Goal: Transaction & Acquisition: Download file/media

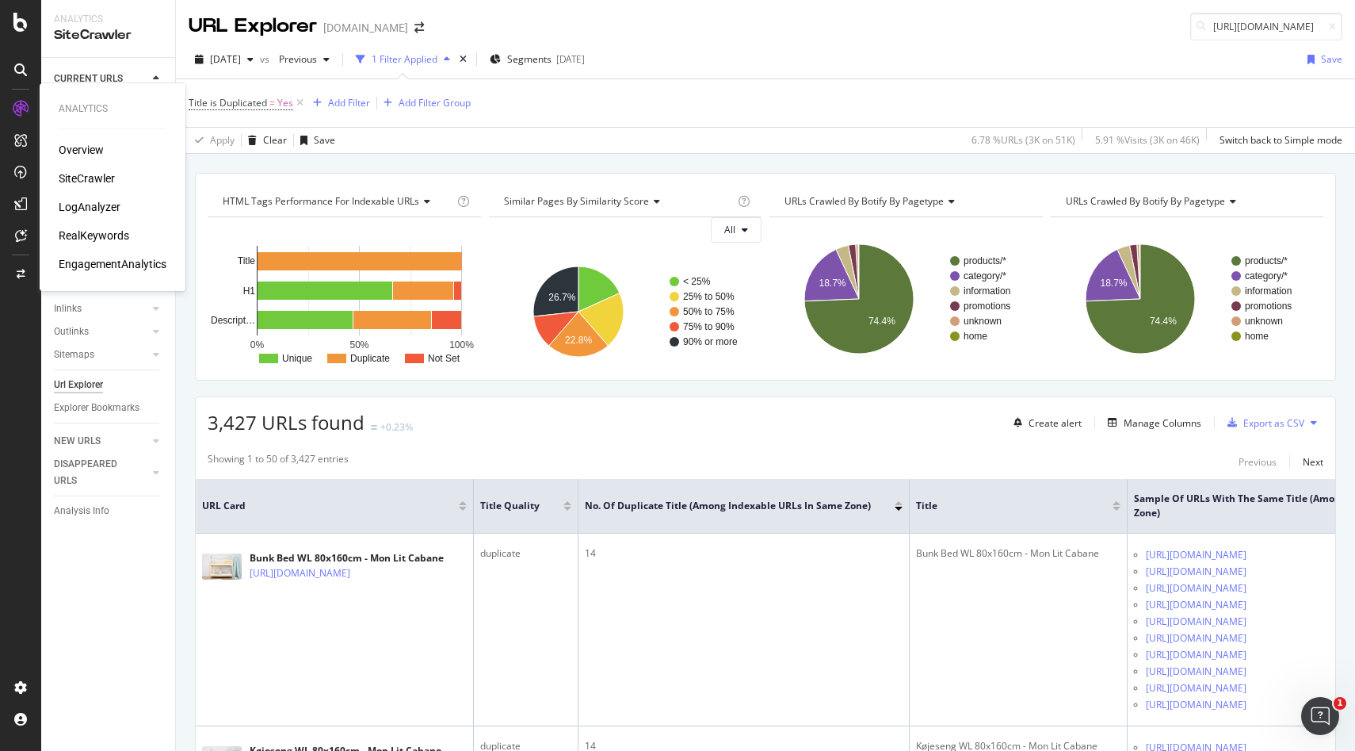
scroll to position [3654, 0]
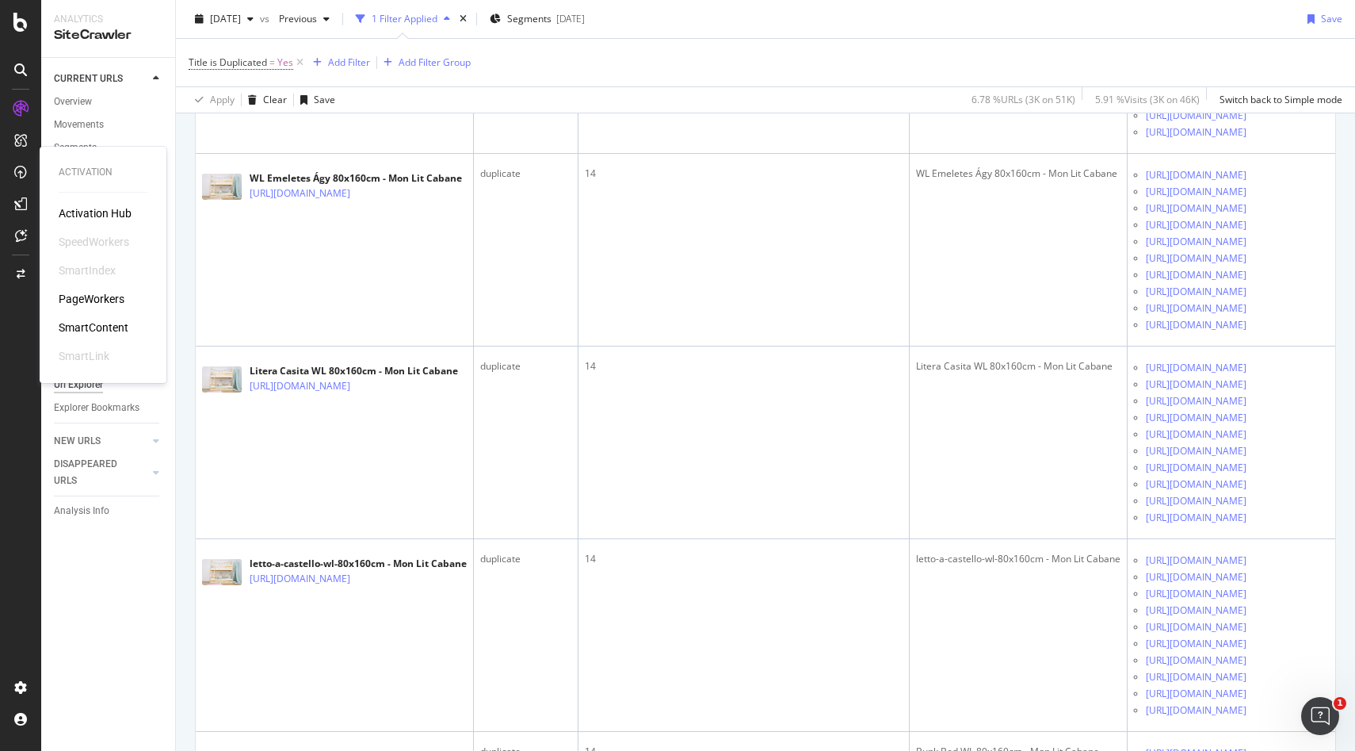
click at [84, 323] on div "SmartContent" at bounding box center [94, 327] width 70 height 16
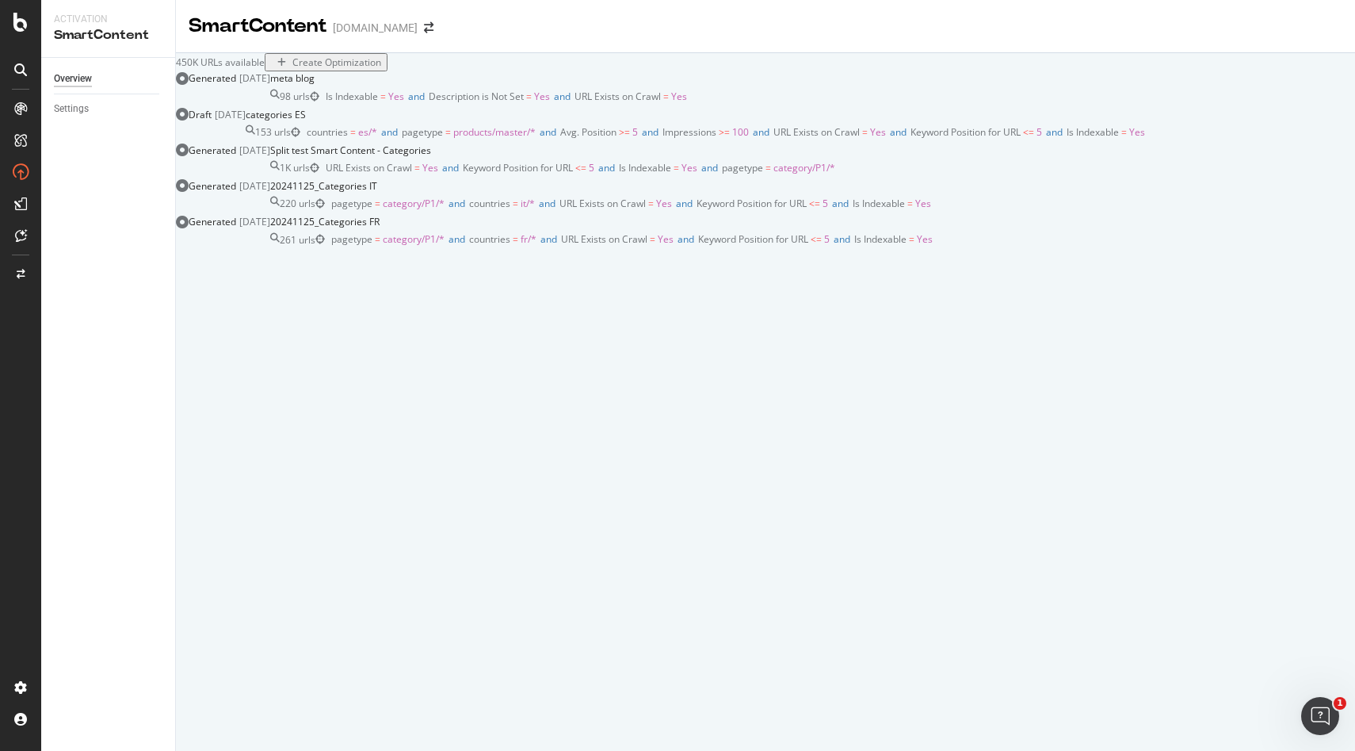
click at [808, 71] on div "450K URLs available Create Optimization" at bounding box center [765, 62] width 1179 height 18
click at [445, 246] on span "category/P1/*" at bounding box center [414, 238] width 62 height 13
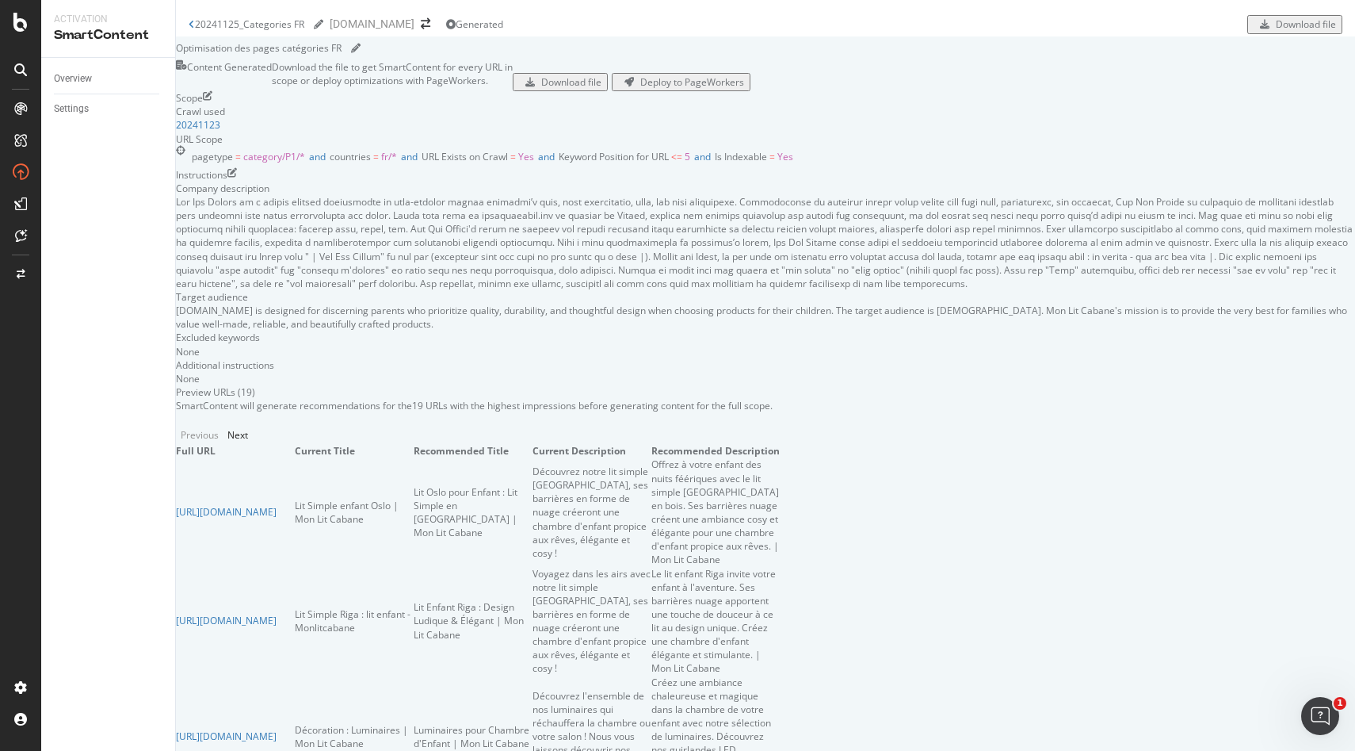
click at [602, 89] on div "Download file" at bounding box center [571, 81] width 60 height 13
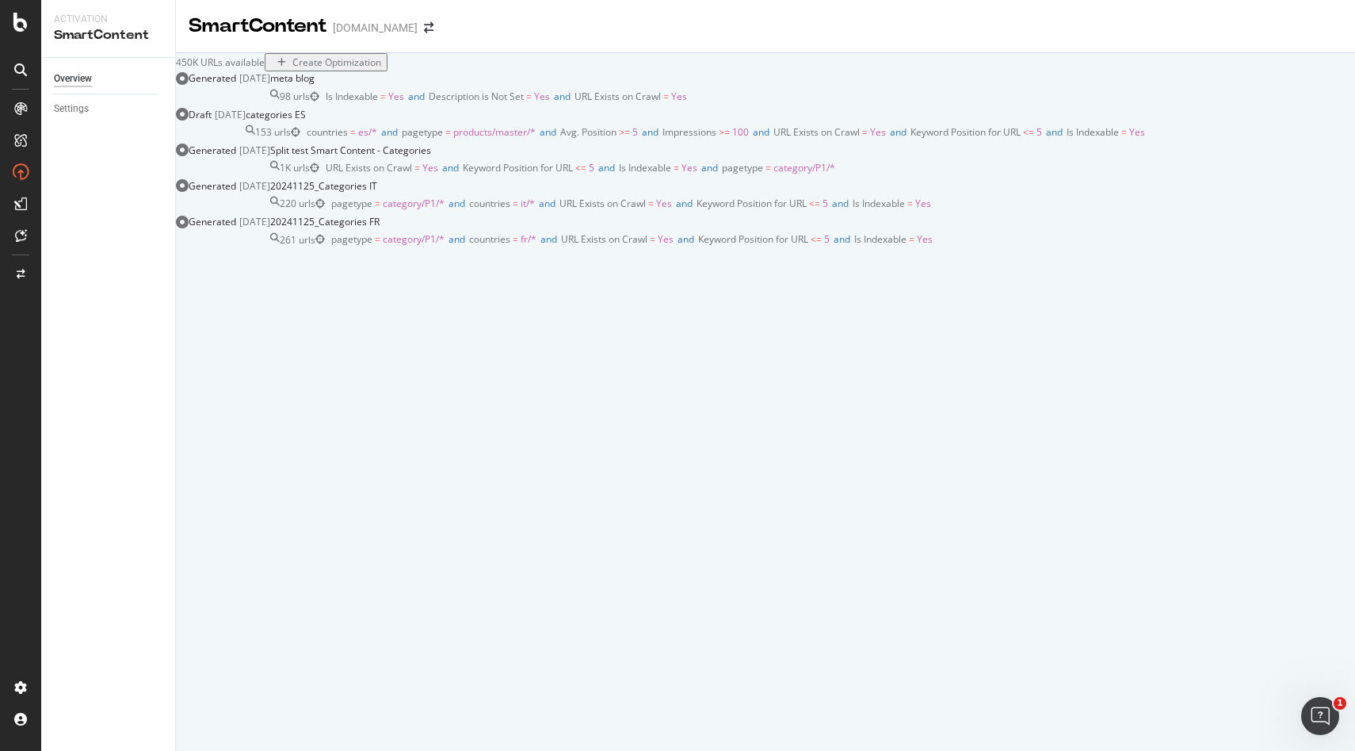
click at [510, 210] on span "countries" at bounding box center [489, 203] width 41 height 13
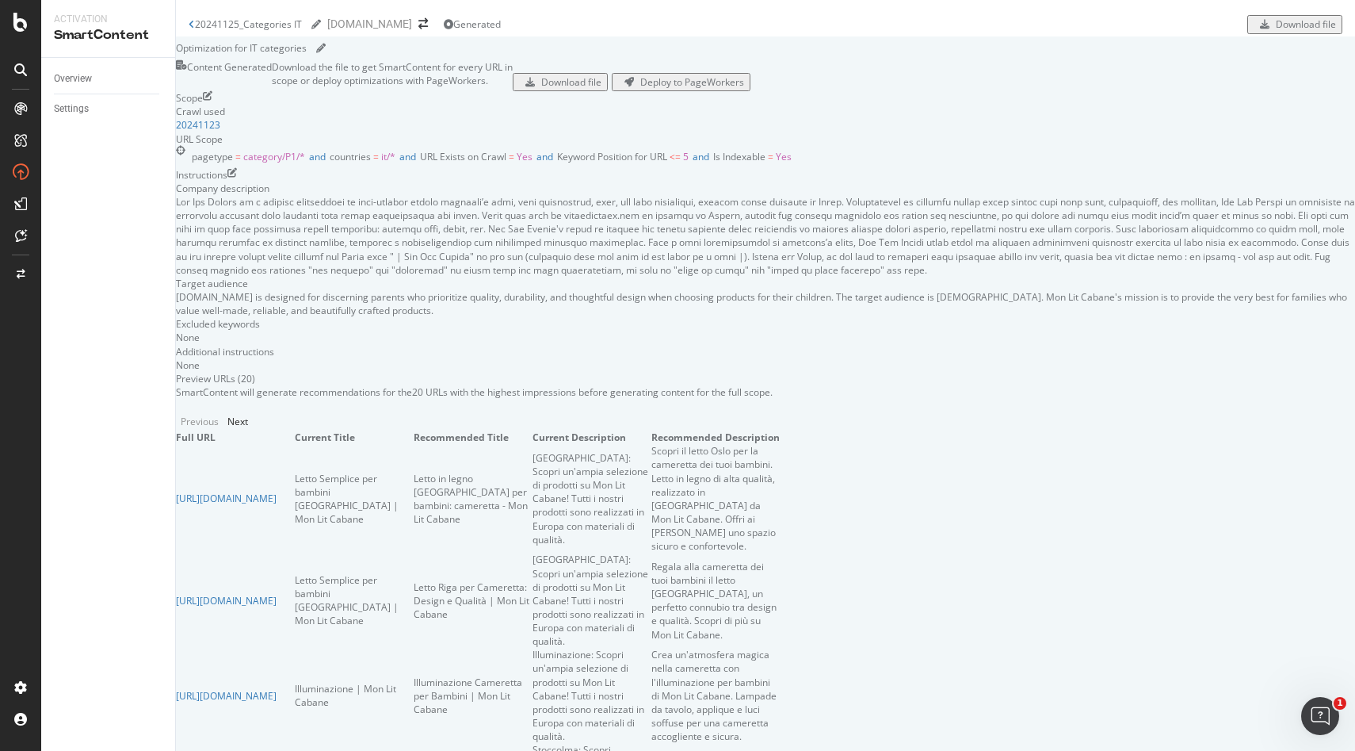
click at [602, 89] on div "Download file" at bounding box center [571, 81] width 60 height 13
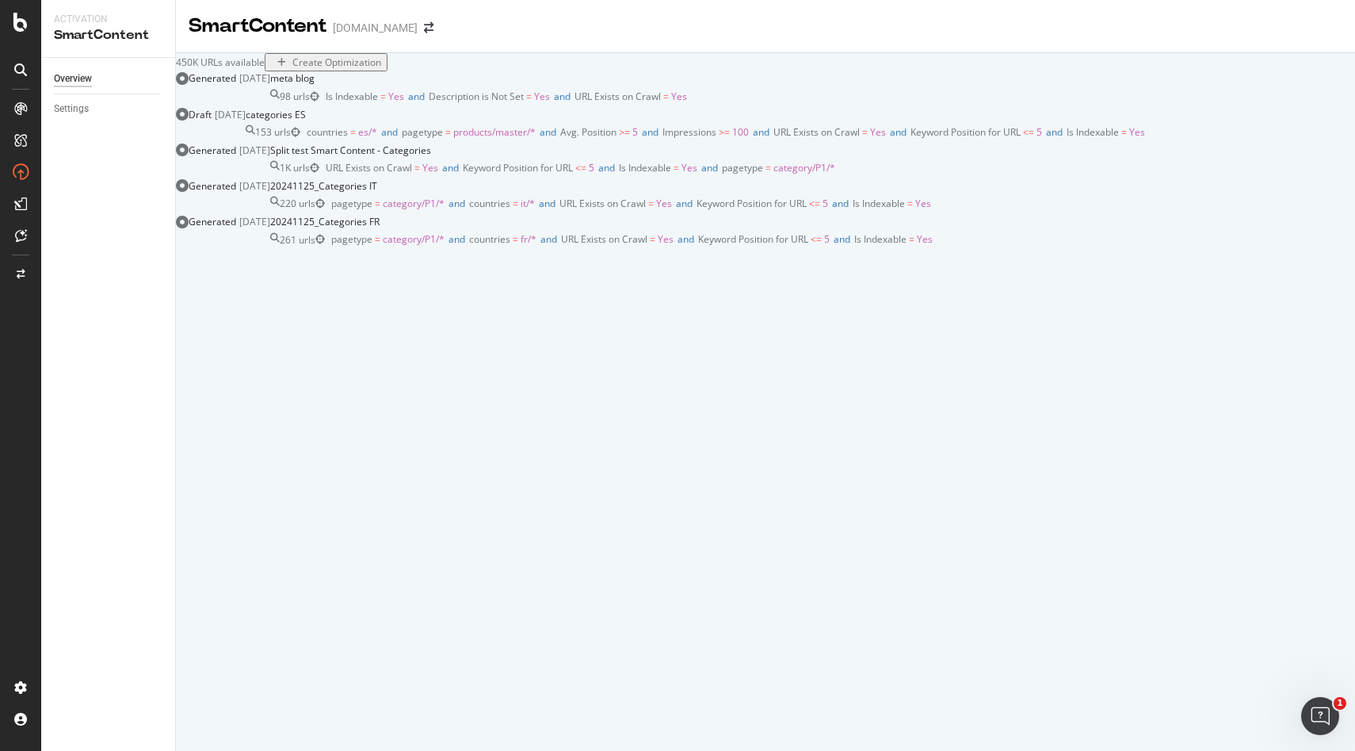
click at [377, 139] on span "es/*" at bounding box center [367, 131] width 19 height 13
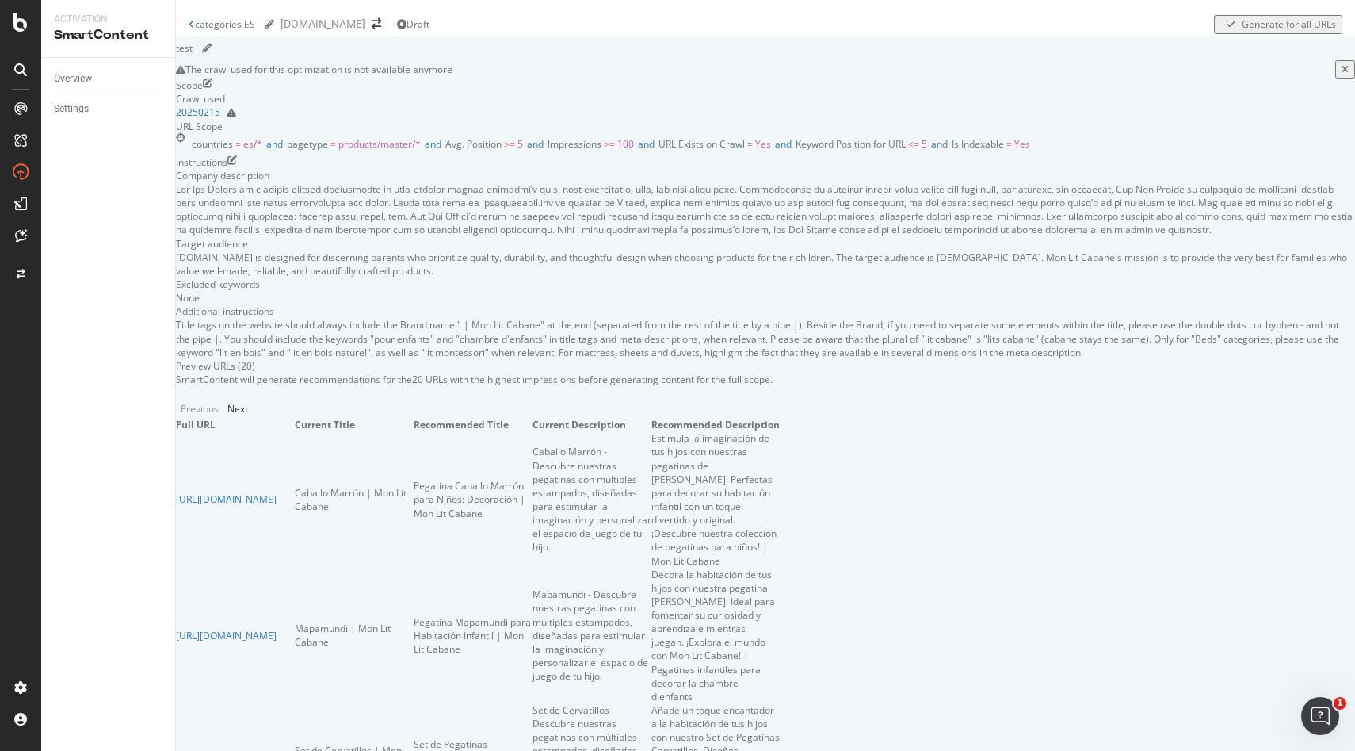
click at [184, 27] on div "categories ES categories ES [DOMAIN_NAME] Draft Generate for all URLs" at bounding box center [765, 18] width 1179 height 36
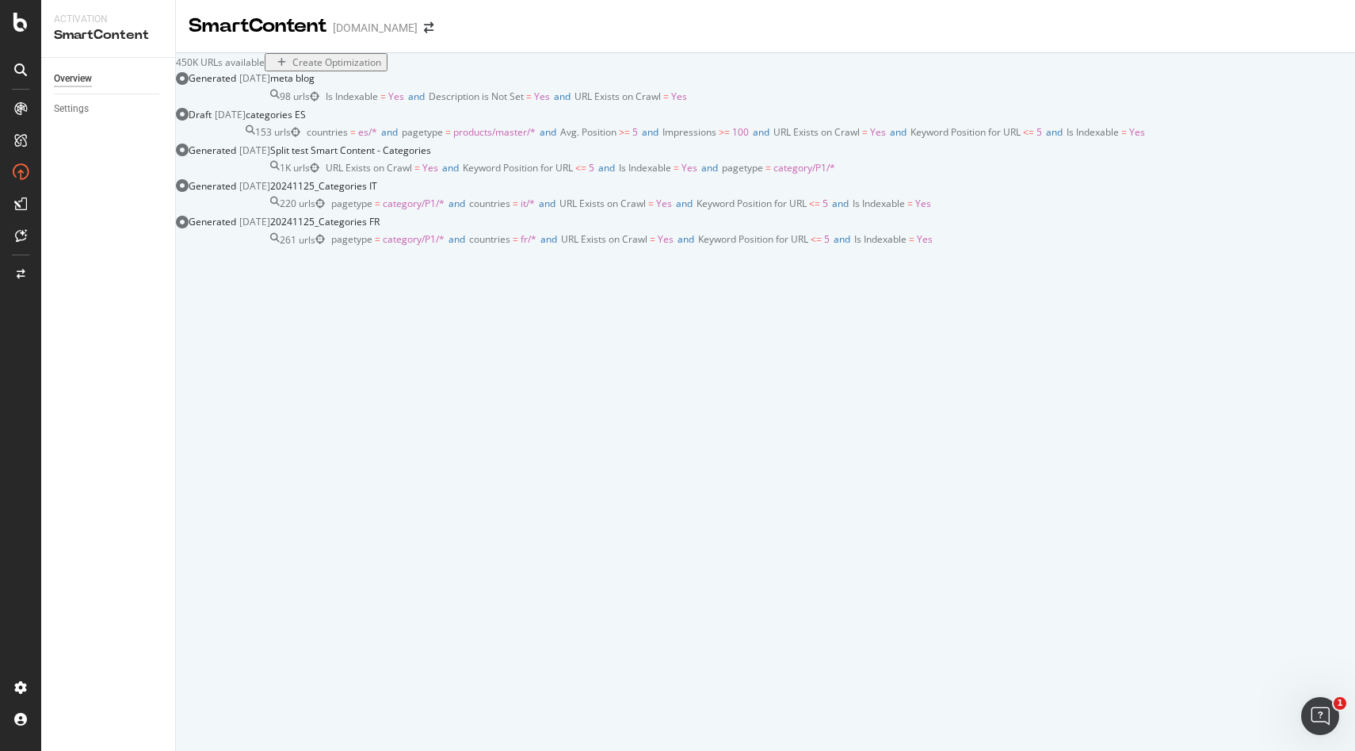
click at [697, 139] on span "countries = es/* and pagetype = products/master/* and Avg. Position >= 5 and Im…" at bounding box center [726, 131] width 839 height 13
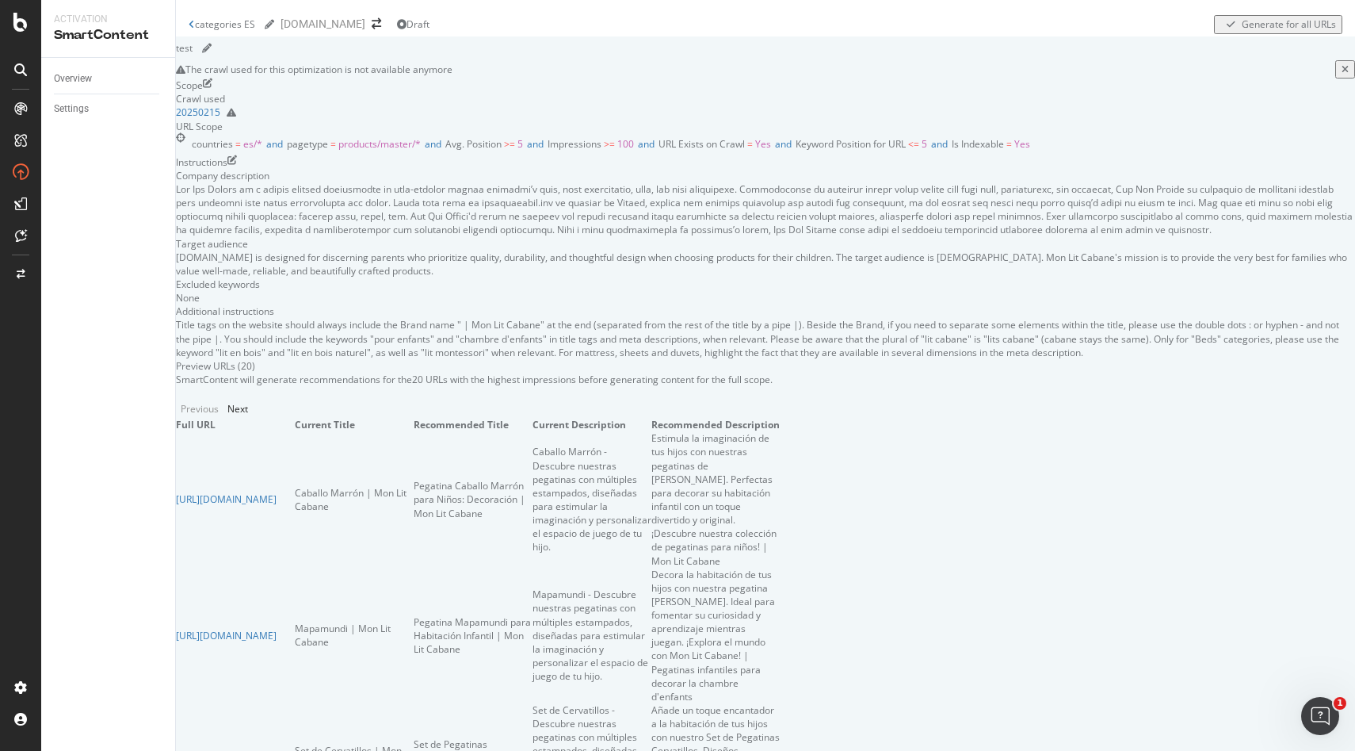
click at [212, 92] on icon "edit" at bounding box center [208, 84] width 10 height 13
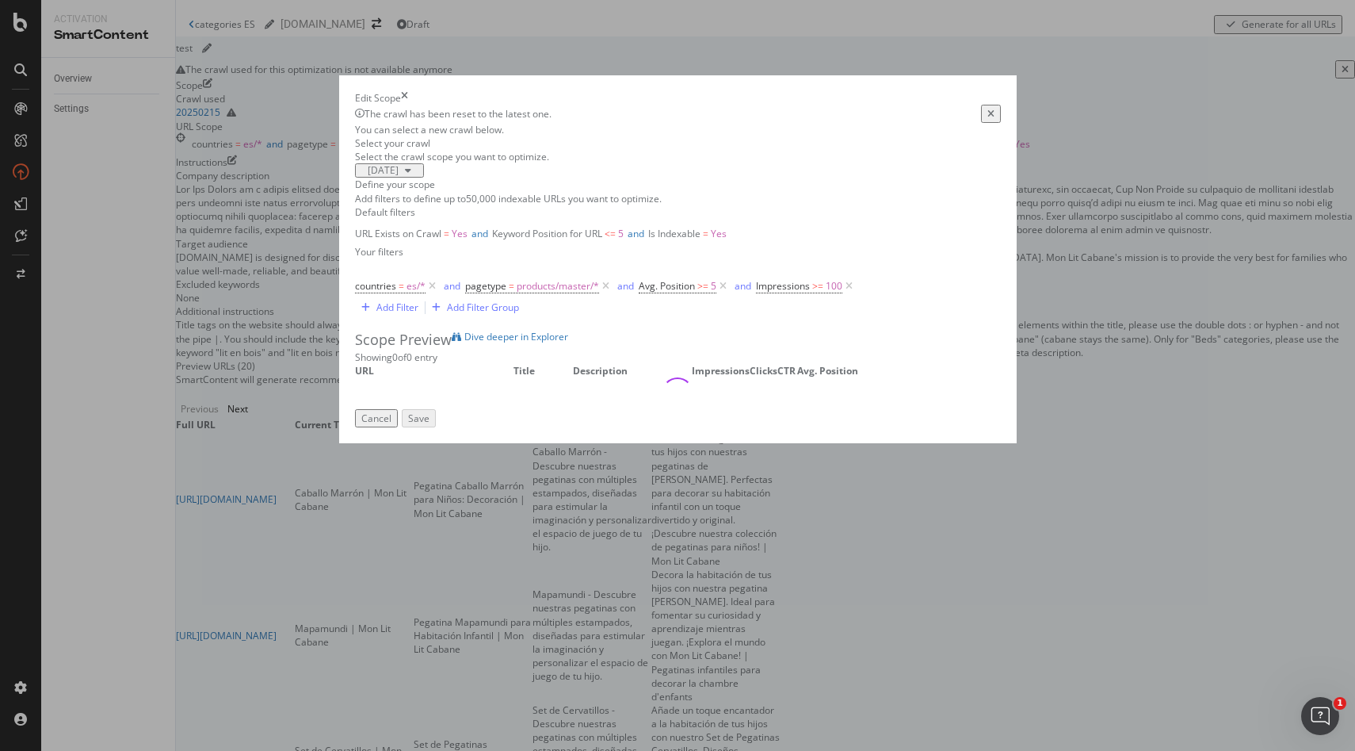
click at [408, 91] on icon "times" at bounding box center [404, 97] width 7 height 13
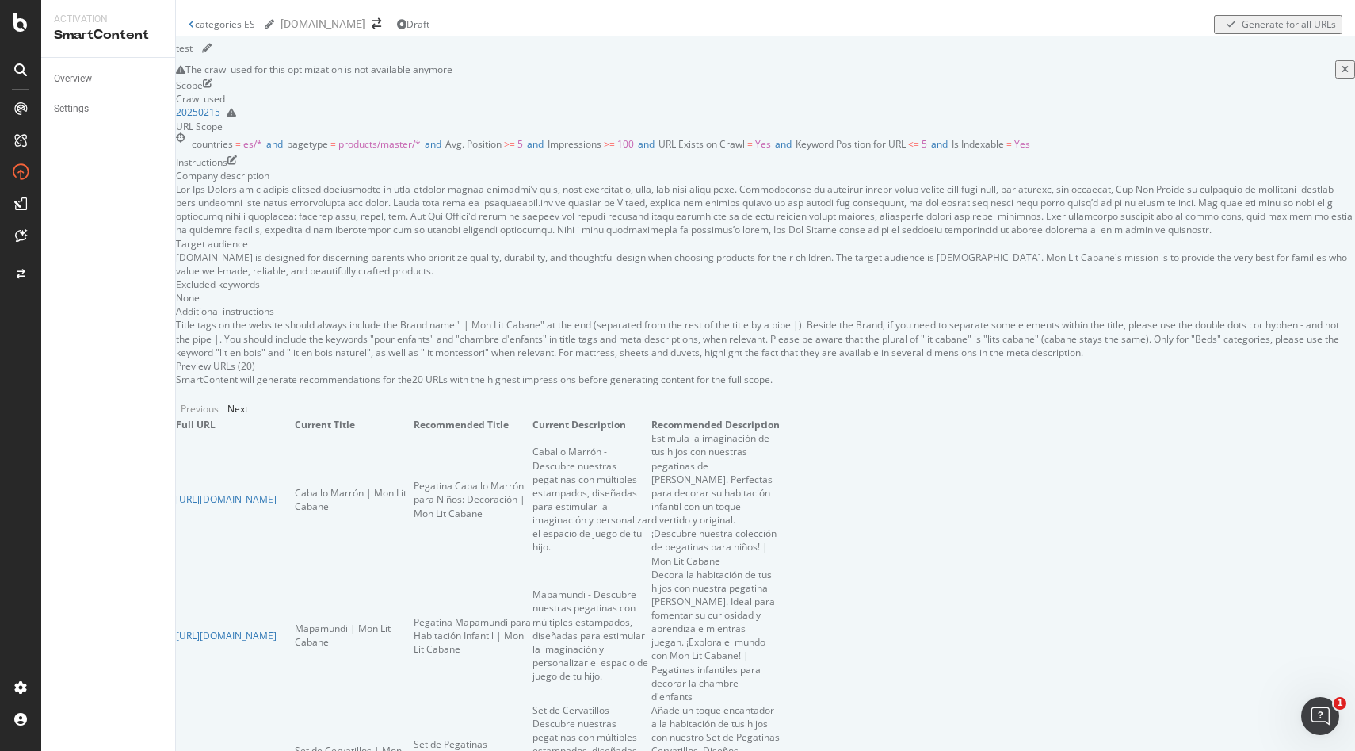
click at [212, 92] on icon "edit" at bounding box center [208, 84] width 10 height 13
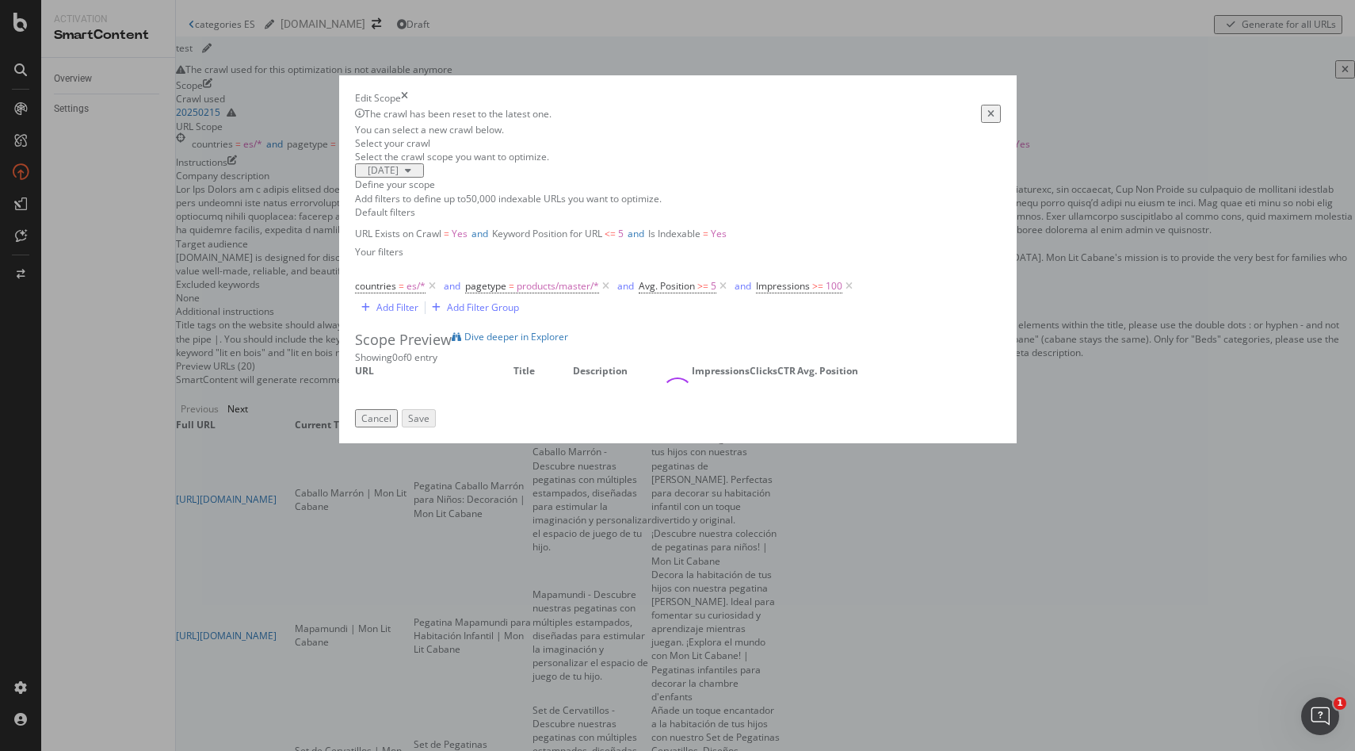
click at [408, 91] on icon "times" at bounding box center [404, 97] width 7 height 13
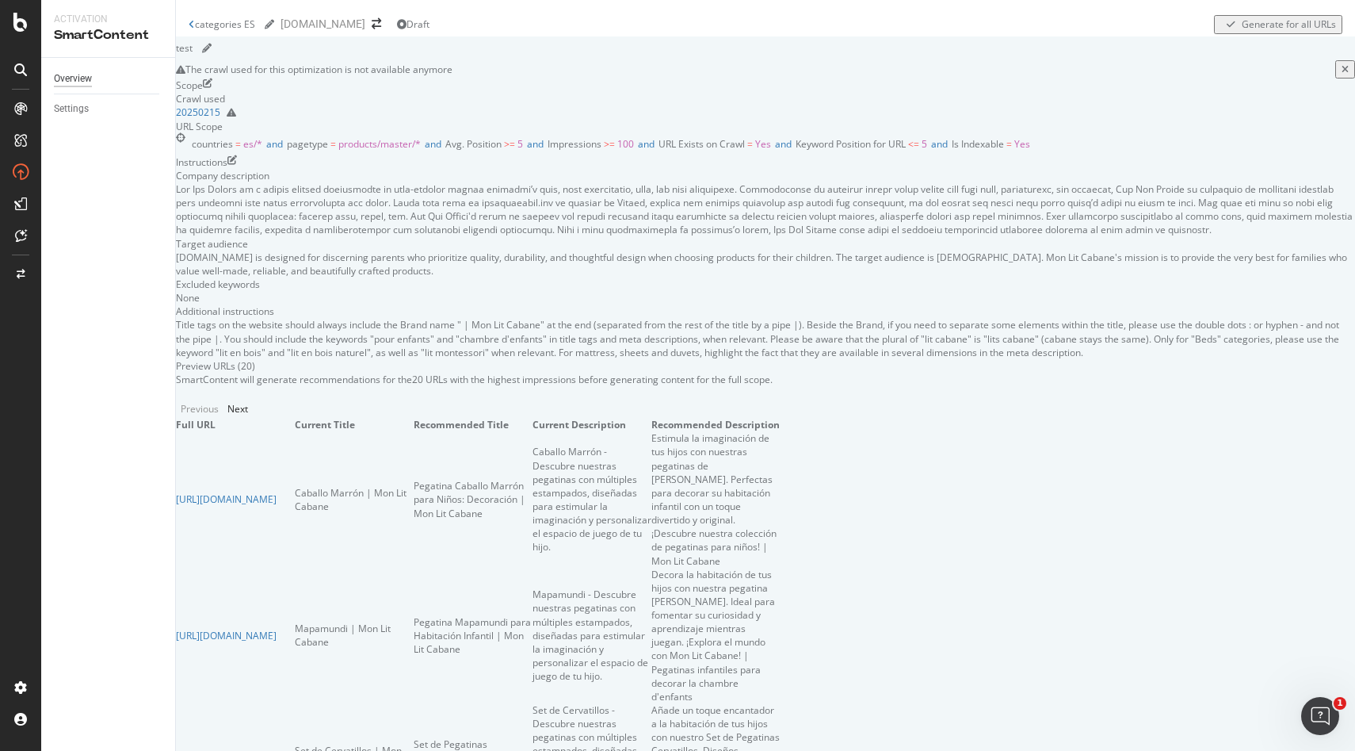
click at [90, 78] on div "Overview" at bounding box center [73, 79] width 38 height 17
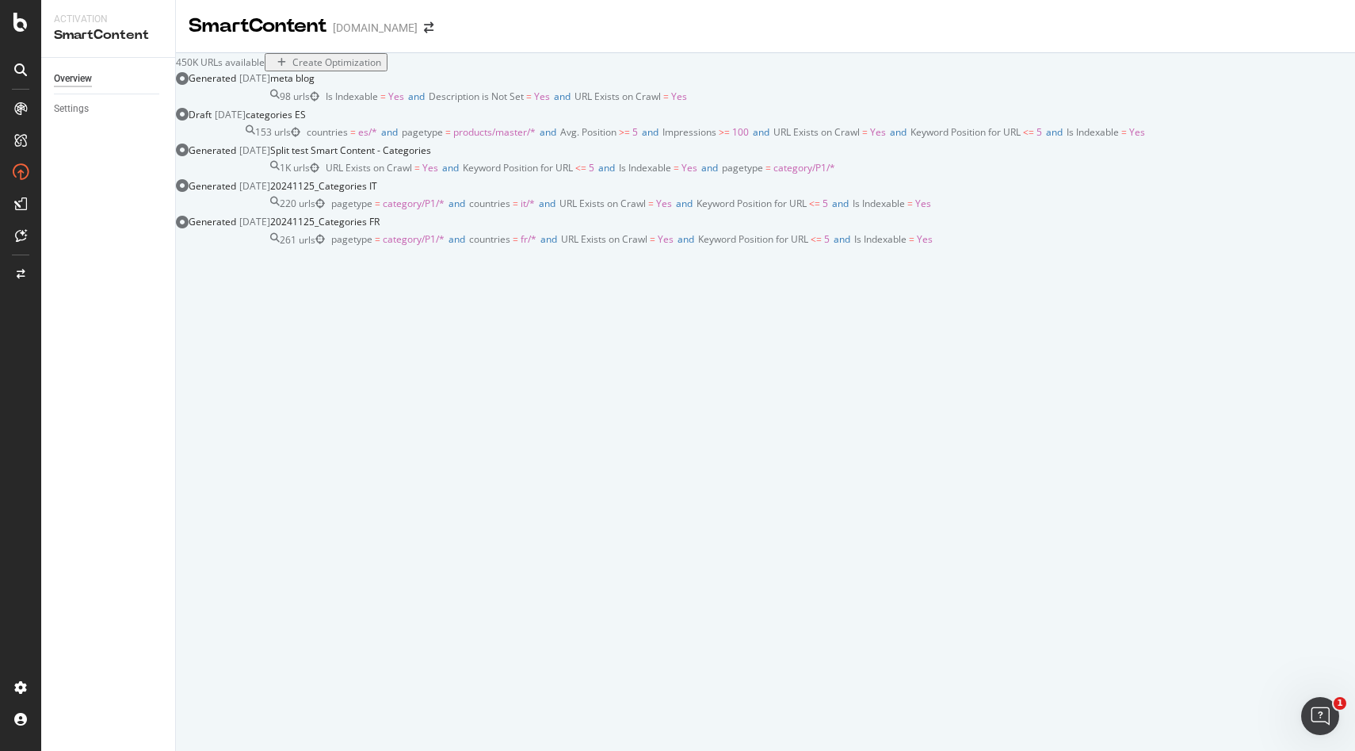
click at [246, 143] on div "Draft [DATE]" at bounding box center [211, 126] width 70 height 36
click at [466, 174] on span "URL Exists on Crawl = Yes and Keyword Position for URL <= 5 and Is Indexable = …" at bounding box center [581, 167] width 510 height 13
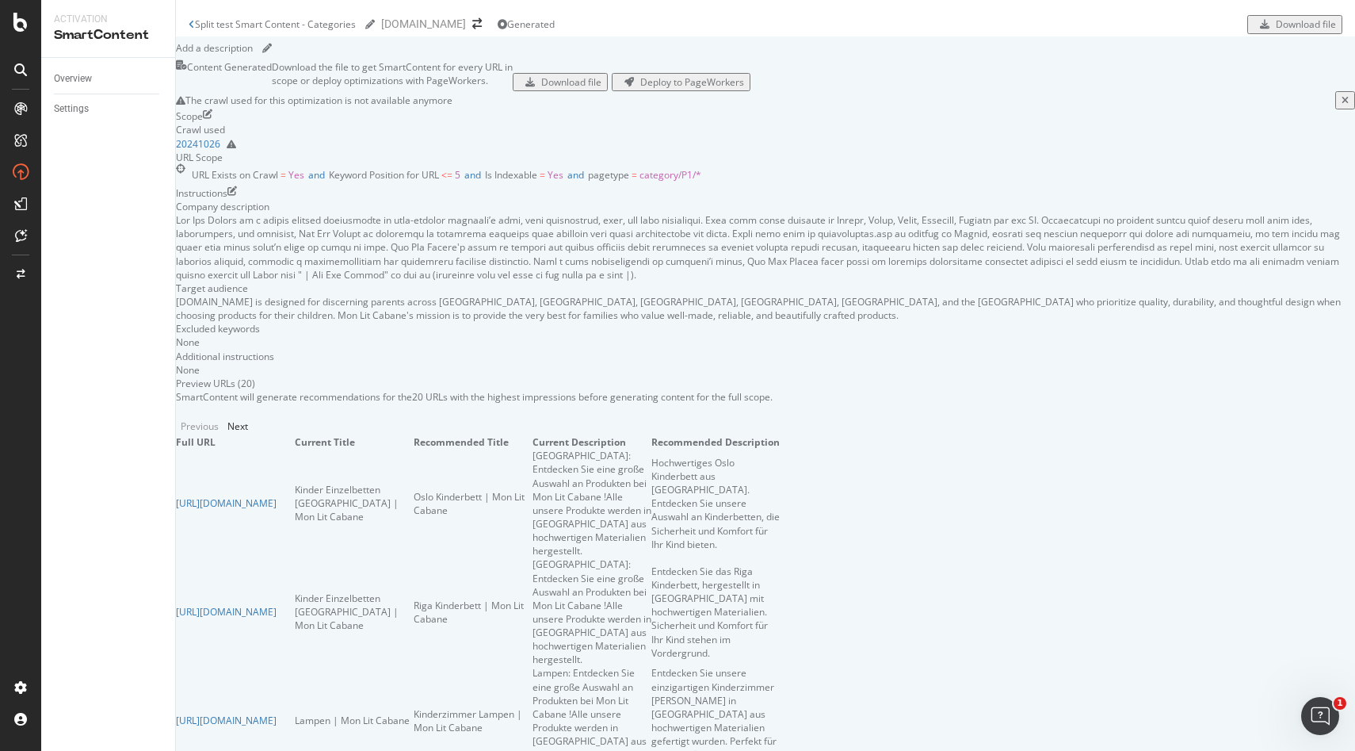
scroll to position [657, 0]
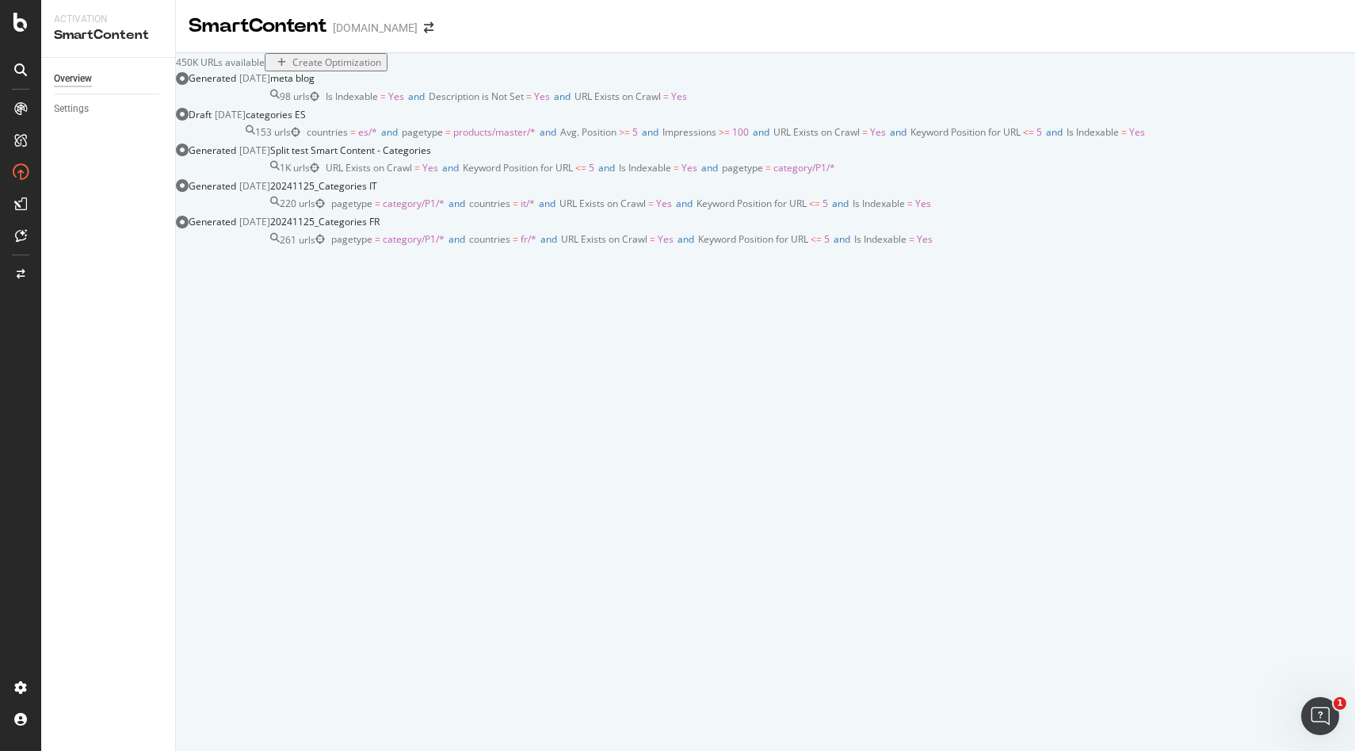
click at [265, 69] on div "450K URLs available" at bounding box center [220, 61] width 89 height 13
click at [84, 178] on div "ActionBoard" at bounding box center [90, 182] width 62 height 16
click at [564, 246] on span "pagetype = category/P1/* and countries = fr/* and URL Exists on Crawl = Yes and…" at bounding box center [632, 238] width 602 height 13
click at [84, 179] on div "ActionBoard" at bounding box center [90, 182] width 62 height 16
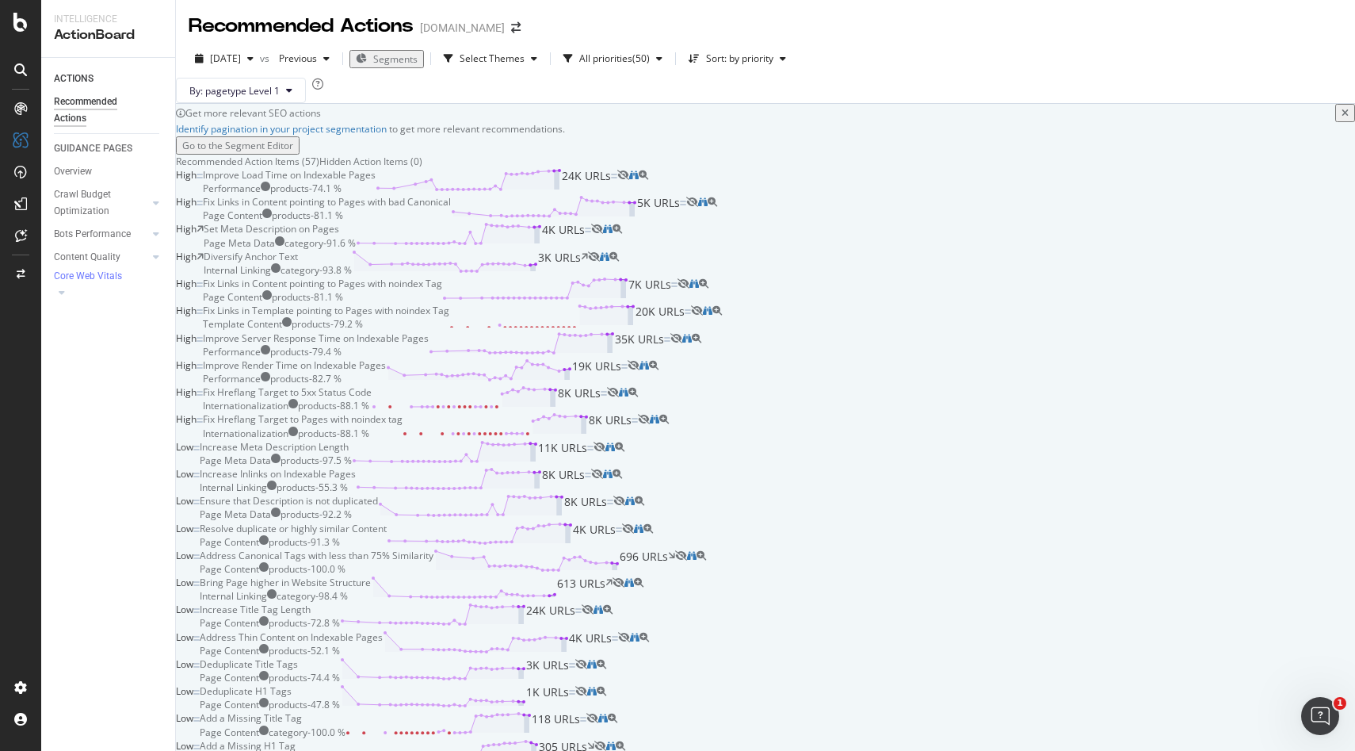
click at [542, 249] on div "Set Meta Description on Pages Page Meta Data category - 91.6 % 4K URLs" at bounding box center [398, 235] width 388 height 27
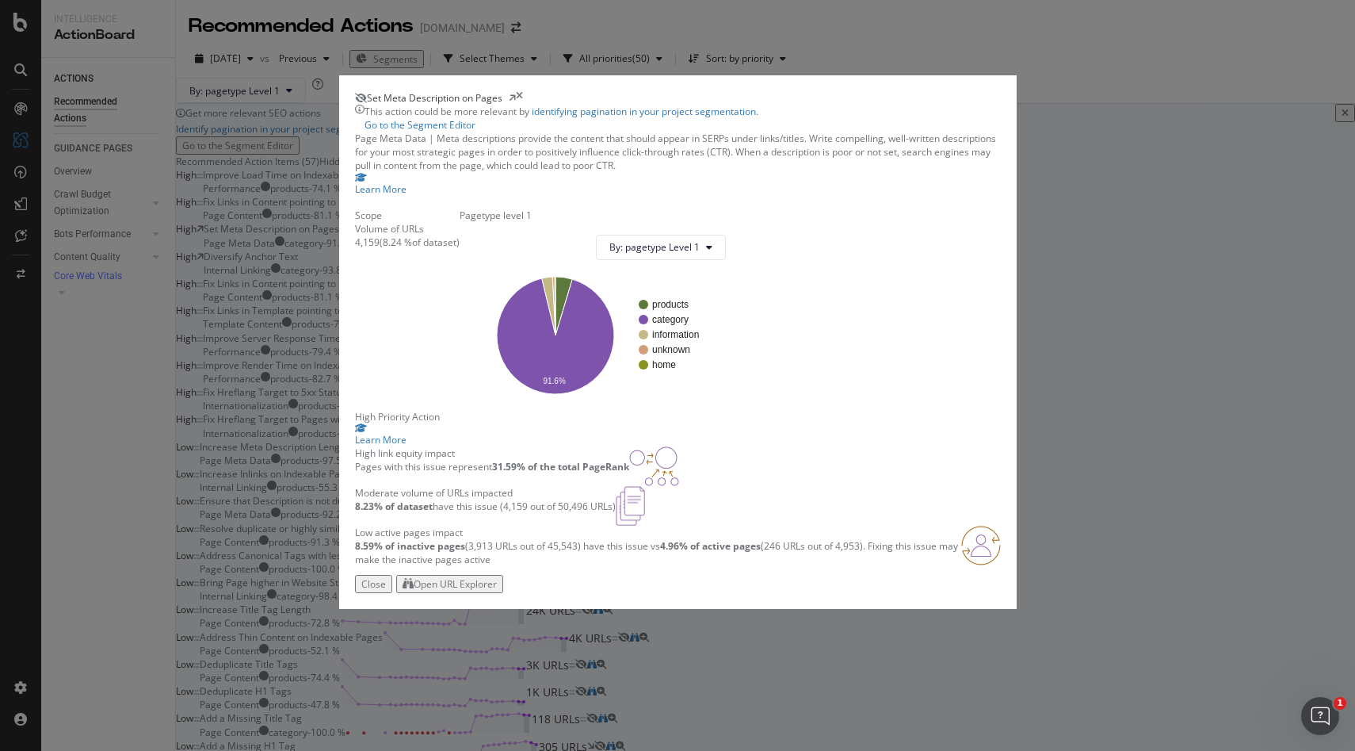
click at [523, 91] on icon "times" at bounding box center [519, 97] width 7 height 13
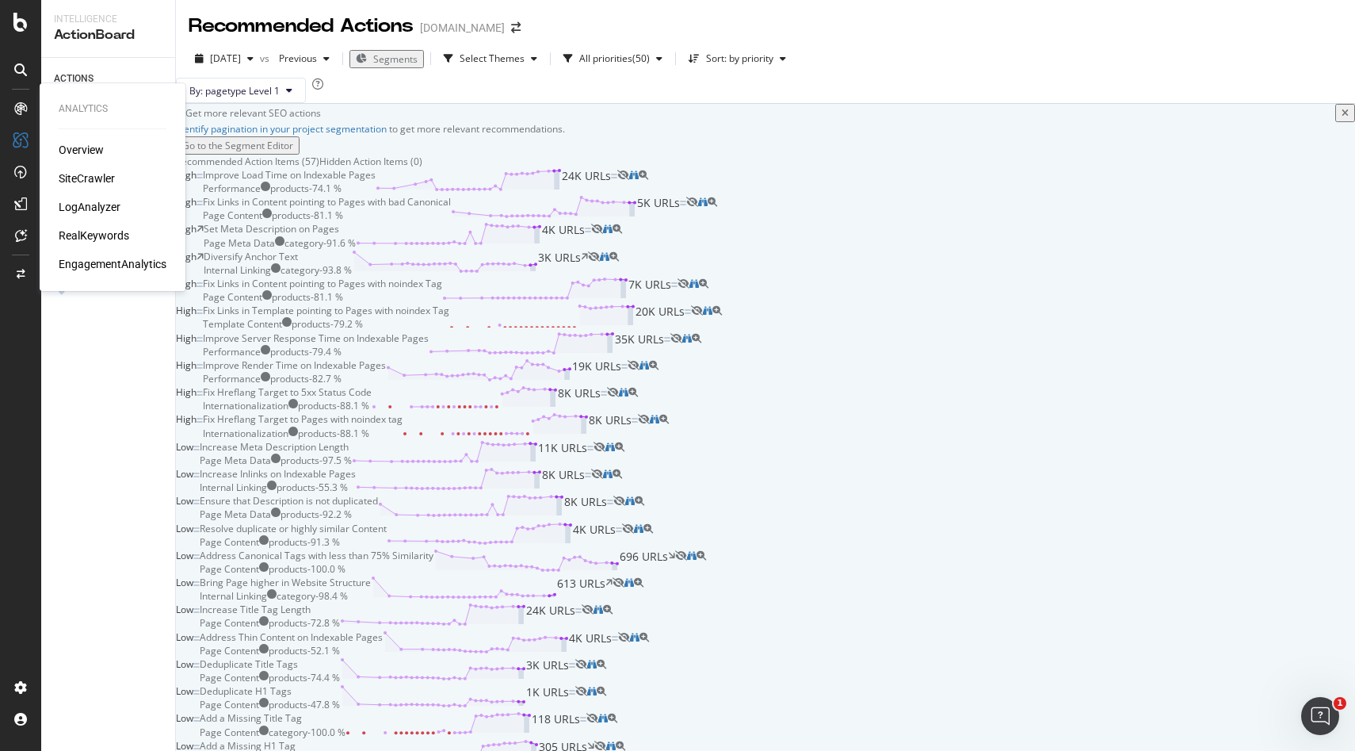
click at [90, 175] on div "SiteCrawler" at bounding box center [87, 178] width 56 height 16
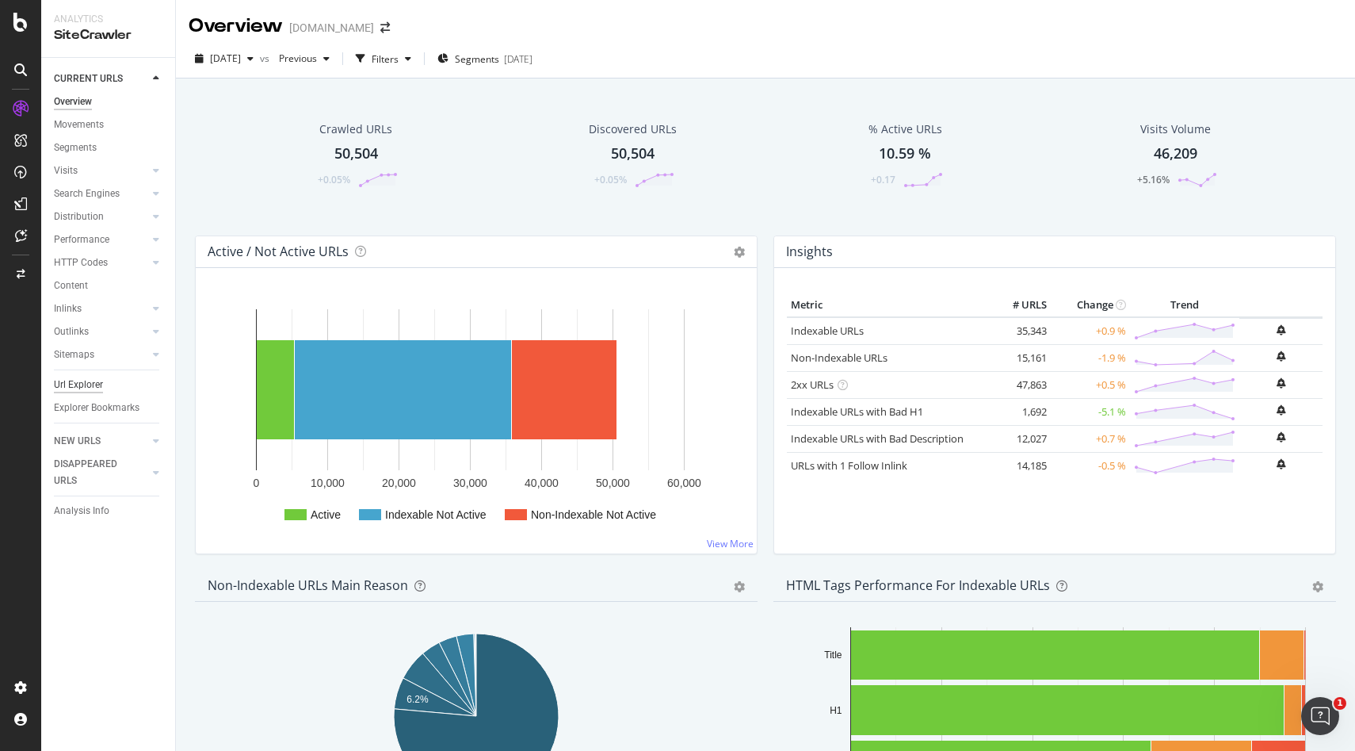
click at [83, 388] on div "Url Explorer" at bounding box center [78, 384] width 49 height 17
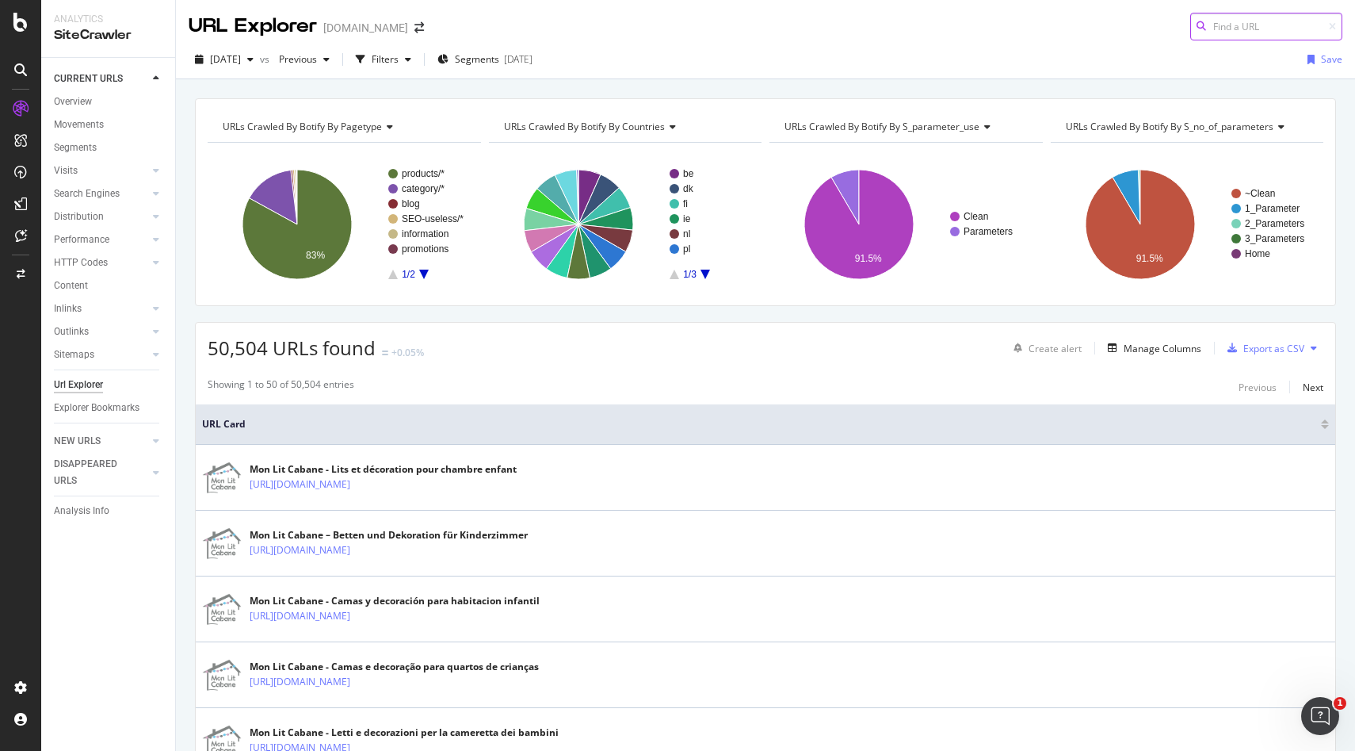
paste input "[URL][DOMAIN_NAME]"
type input "[URL][DOMAIN_NAME]"
click at [1125, 46] on span "[URL][DOMAIN_NAME]" at bounding box center [1075, 39] width 101 height 13
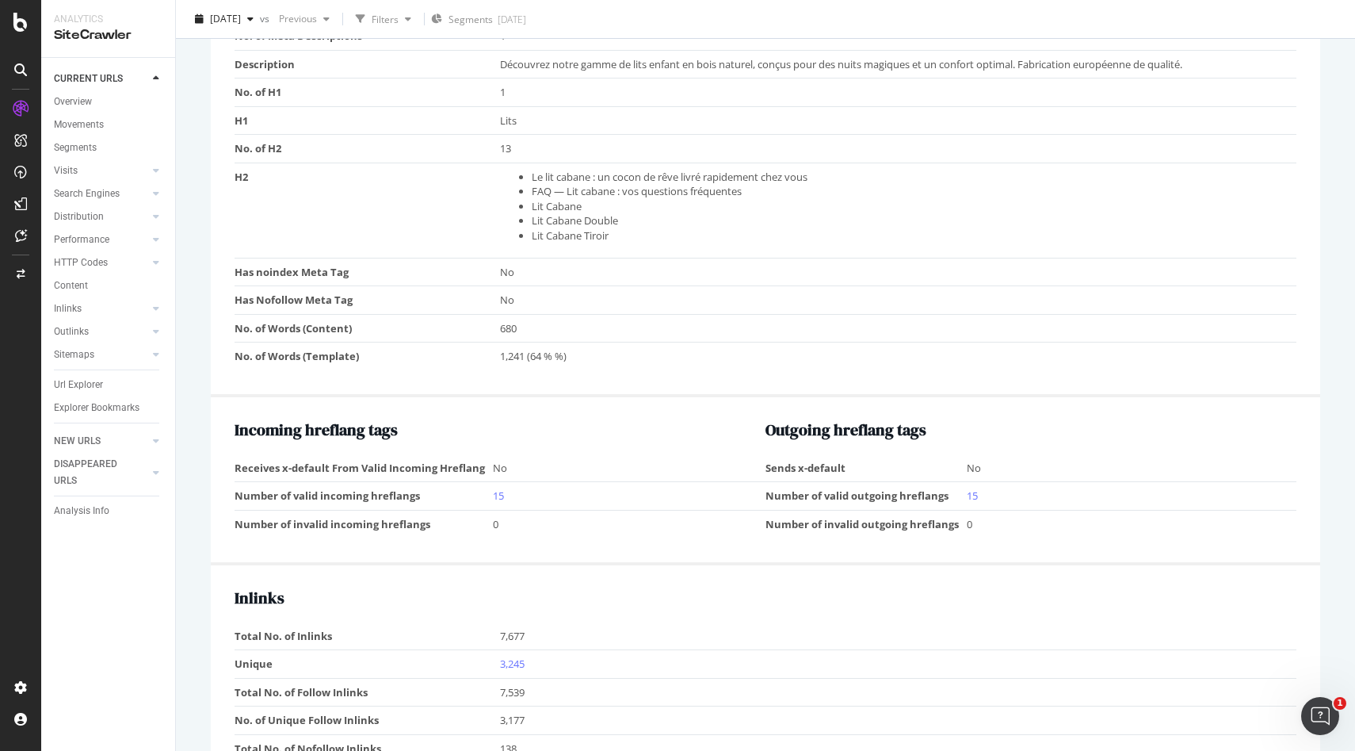
scroll to position [1358, 0]
click at [105, 322] on div "SmartContent" at bounding box center [94, 327] width 70 height 16
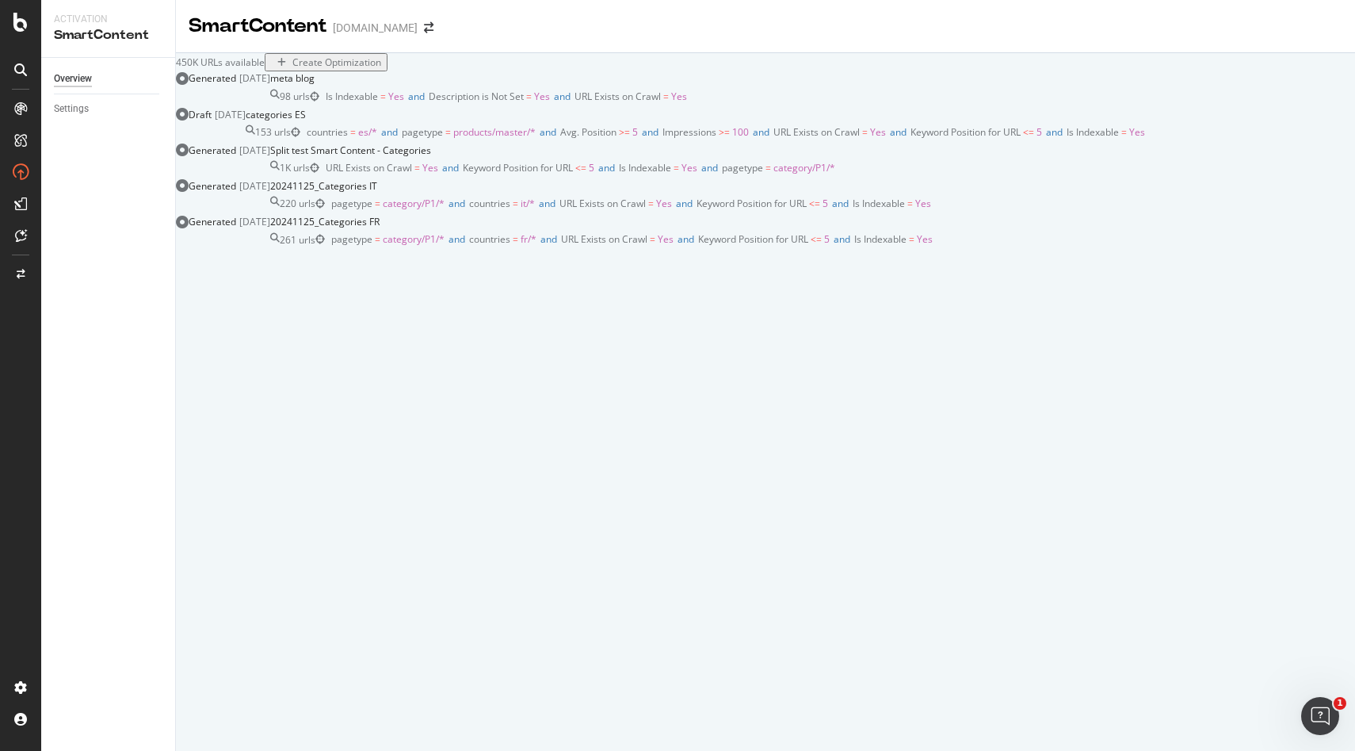
click at [499, 246] on span "pagetype = category/P1/* and countries = fr/* and URL Exists on Crawl = Yes and…" at bounding box center [632, 238] width 602 height 13
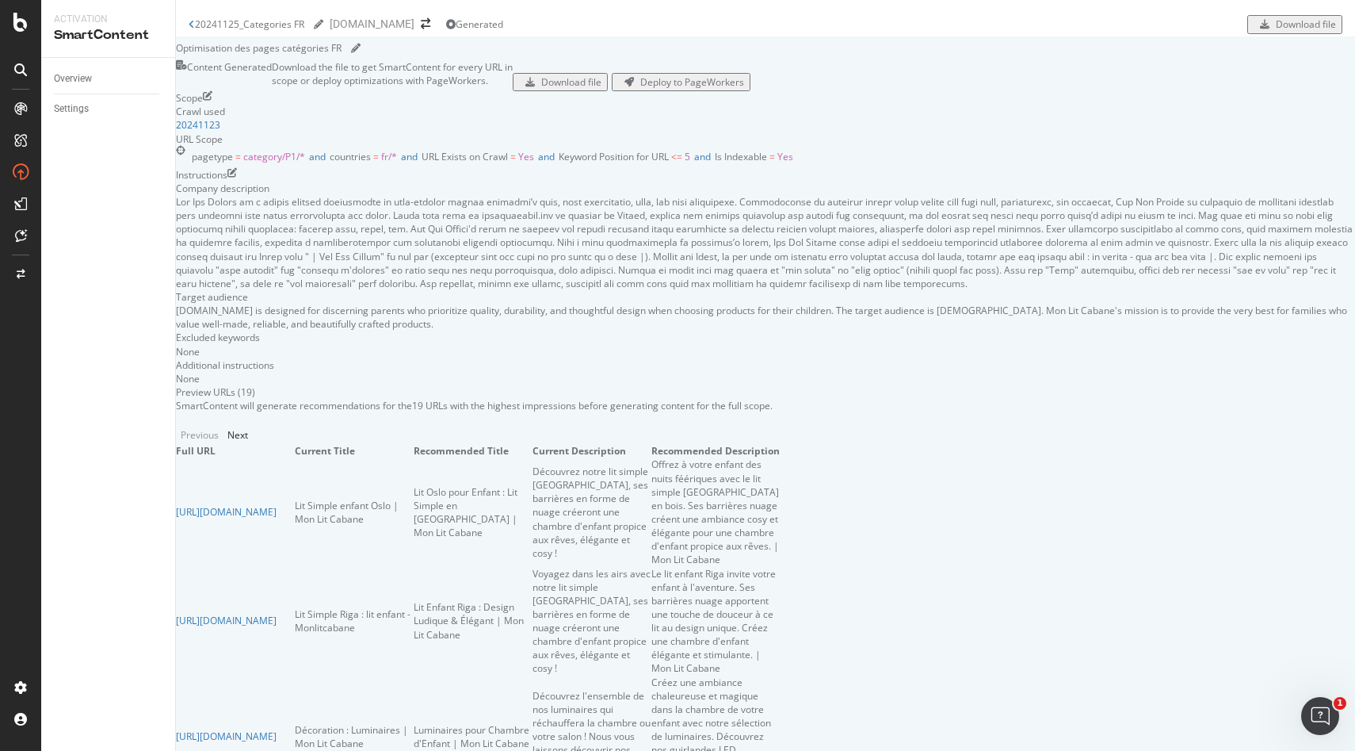
scroll to position [891, 0]
